Goal: Task Accomplishment & Management: Complete application form

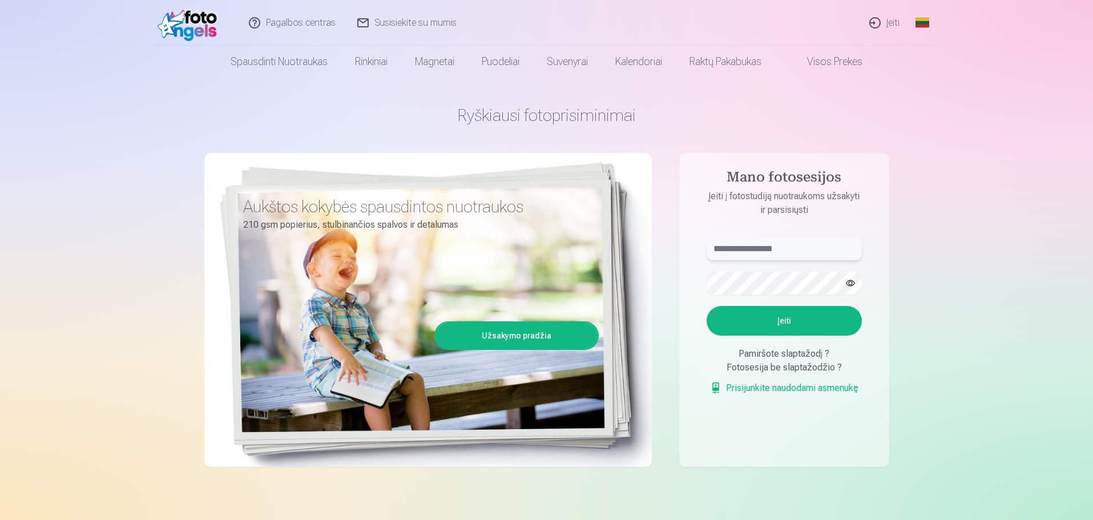
click at [759, 250] on input "text" at bounding box center [783, 248] width 155 height 23
type input "**********"
click at [852, 282] on button "button" at bounding box center [850, 283] width 22 height 22
click at [806, 322] on button "Įeiti" at bounding box center [783, 321] width 155 height 30
